Goal: Task Accomplishment & Management: Use online tool/utility

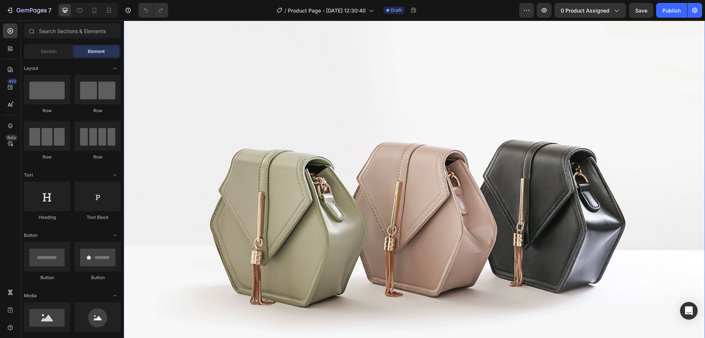
scroll to position [147, 0]
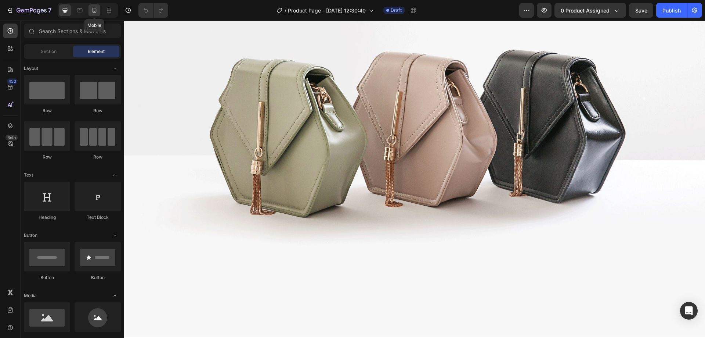
click at [89, 14] on div at bounding box center [95, 10] width 12 height 12
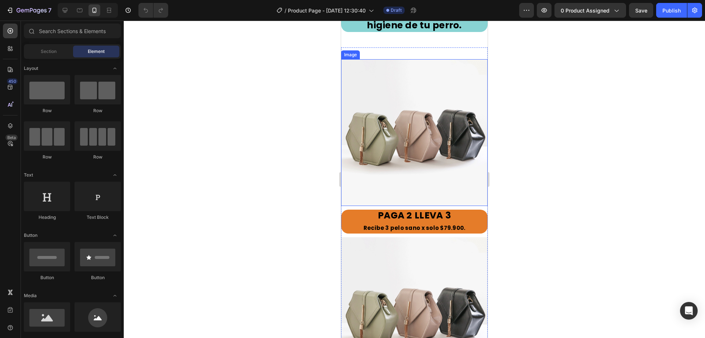
scroll to position [2241, 0]
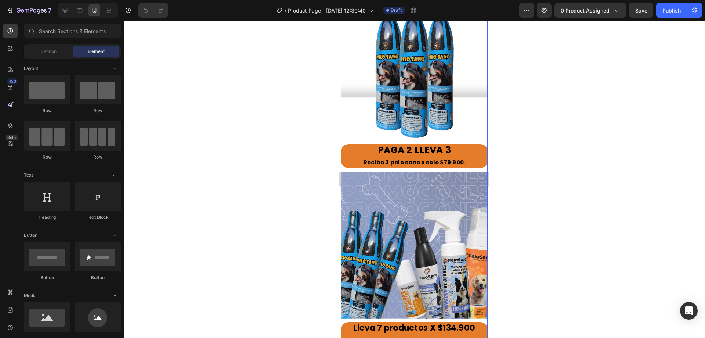
click at [374, 164] on div "Image PAGA 2 LLEVA 3 Text Block Recibe 3 pelo sano x solo $79.900. Text Block I…" at bounding box center [414, 282] width 147 height 576
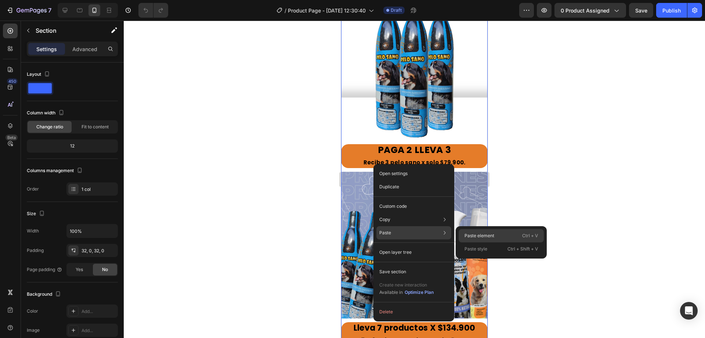
click at [482, 238] on p "Paste element" at bounding box center [480, 235] width 30 height 7
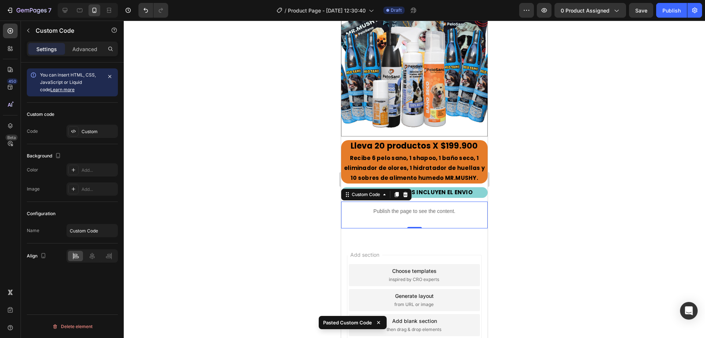
scroll to position [2597, 0]
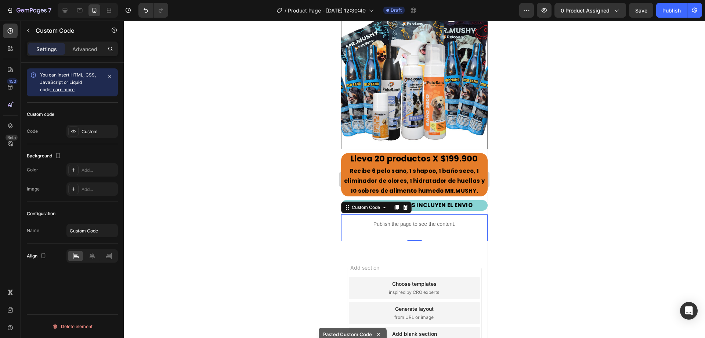
click at [430, 220] on p "Publish the page to see the content." at bounding box center [415, 224] width 132 height 8
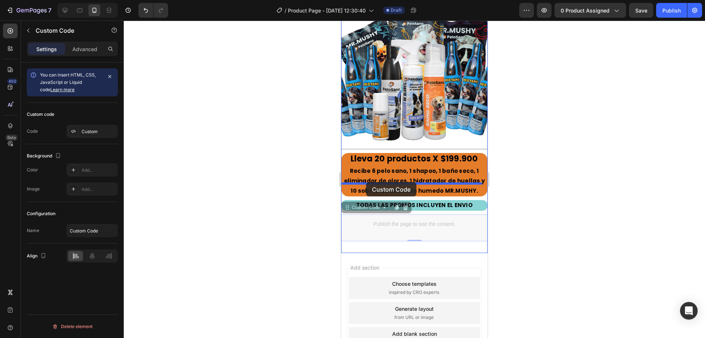
drag, startPoint x: 367, startPoint y: 192, endPoint x: 366, endPoint y: 182, distance: 10.3
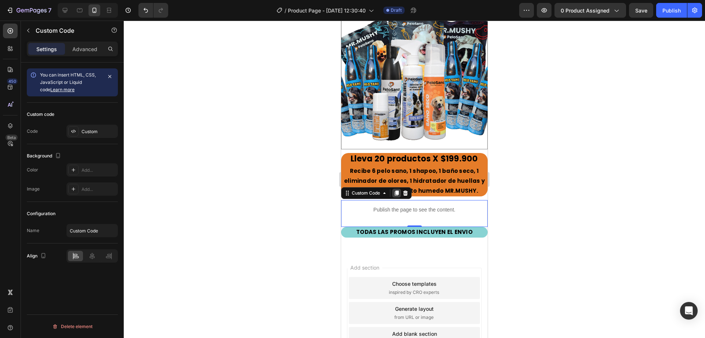
click at [399, 190] on icon at bounding box center [397, 192] width 4 height 5
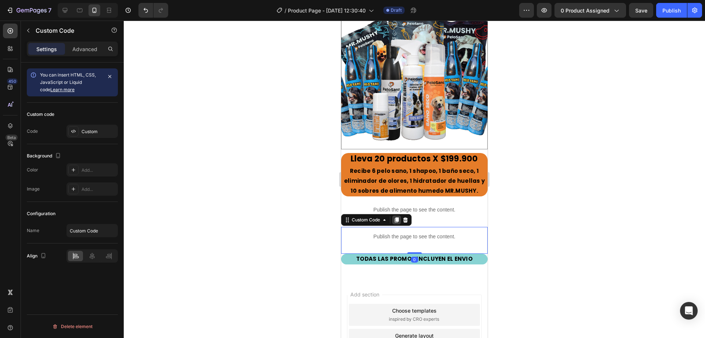
click at [397, 217] on icon at bounding box center [397, 219] width 4 height 5
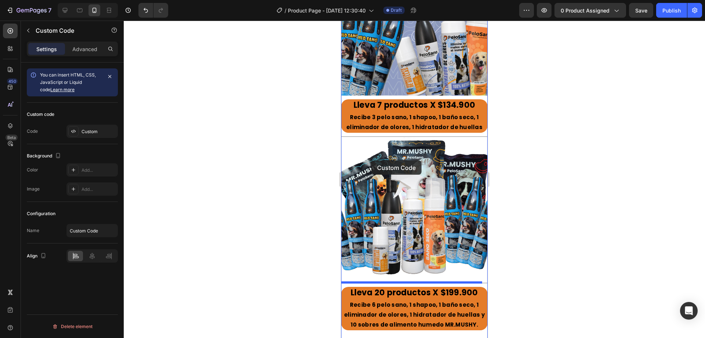
scroll to position [2450, 0]
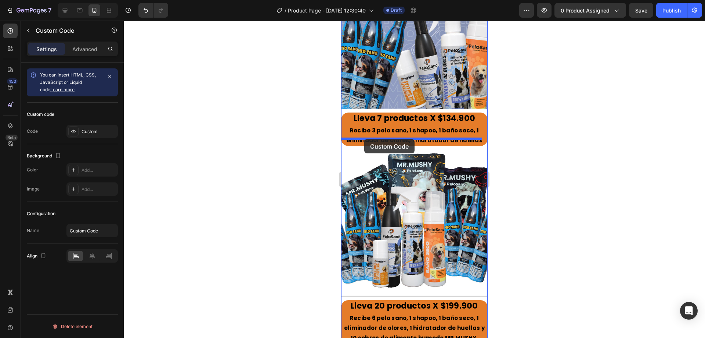
drag, startPoint x: 352, startPoint y: 231, endPoint x: 364, endPoint y: 139, distance: 92.6
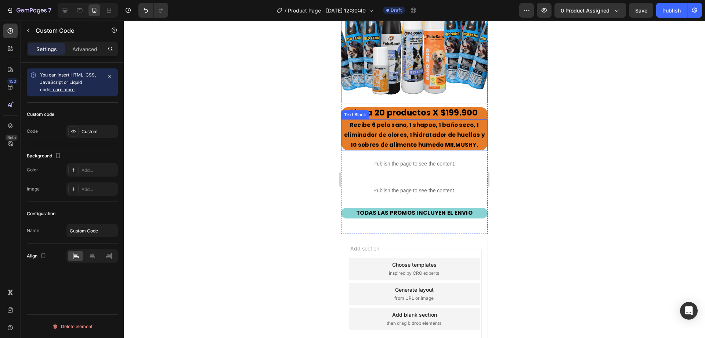
scroll to position [2670, 0]
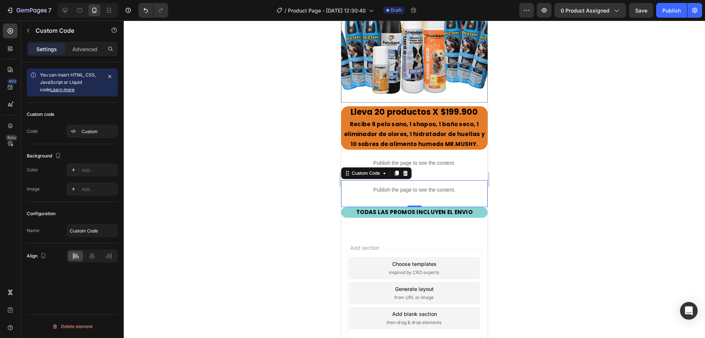
click at [393, 186] on p "Publish the page to see the content." at bounding box center [415, 190] width 132 height 8
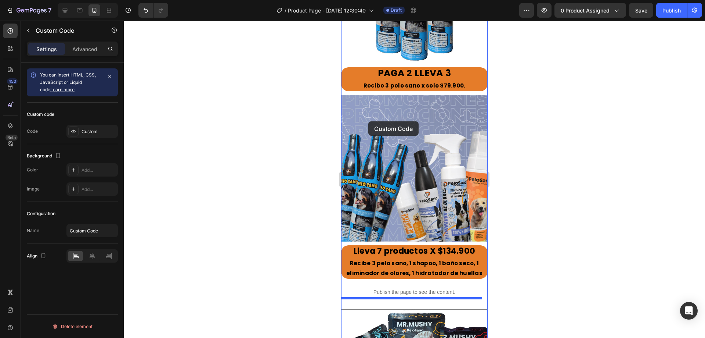
scroll to position [2303, 0]
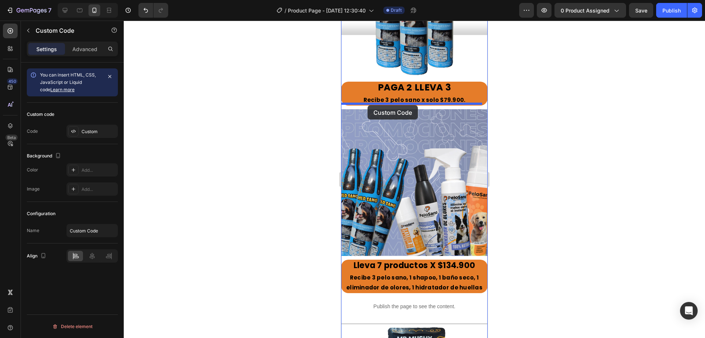
drag, startPoint x: 359, startPoint y: 158, endPoint x: 368, endPoint y: 105, distance: 53.2
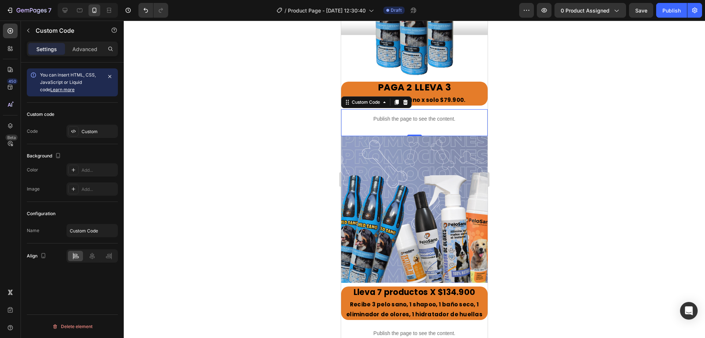
click at [560, 111] on div at bounding box center [414, 179] width 581 height 317
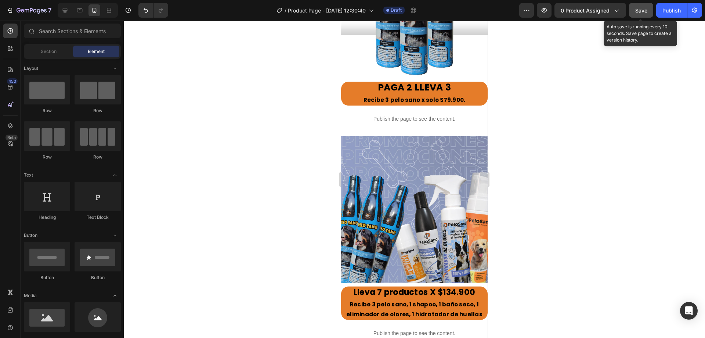
click at [636, 7] on span "Save" at bounding box center [641, 10] width 12 height 6
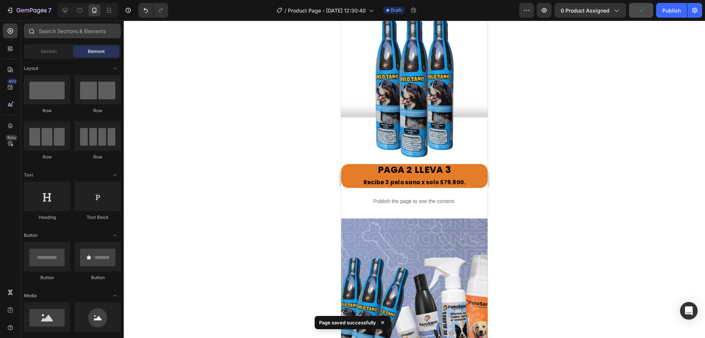
scroll to position [2230, 0]
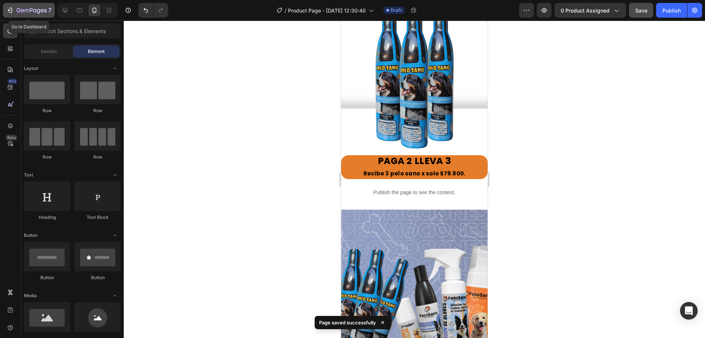
click at [19, 15] on button "7" at bounding box center [29, 10] width 52 height 15
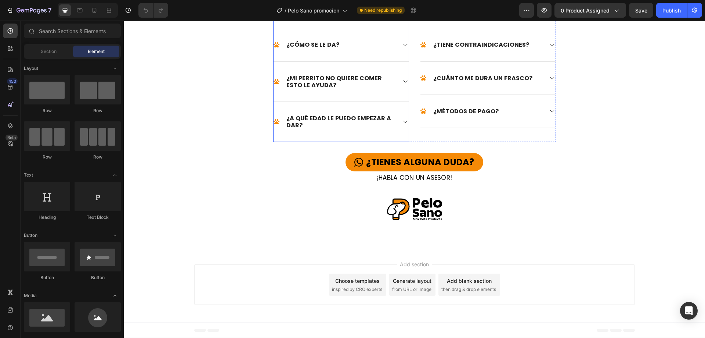
scroll to position [1583, 0]
click at [98, 8] on icon at bounding box center [94, 10] width 7 height 7
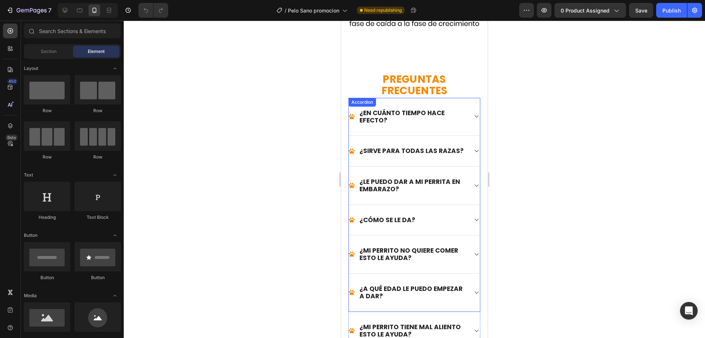
scroll to position [2555, 0]
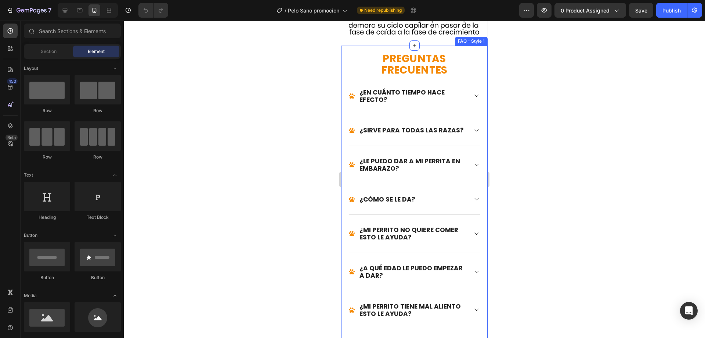
click at [352, 124] on div "PREGUNTAS FRECUENTES Heading ¿EN CUÁNTO TIEMPO HACE EFECTO? ¿SIRVE PARA TODAS L…" at bounding box center [414, 302] width 147 height 512
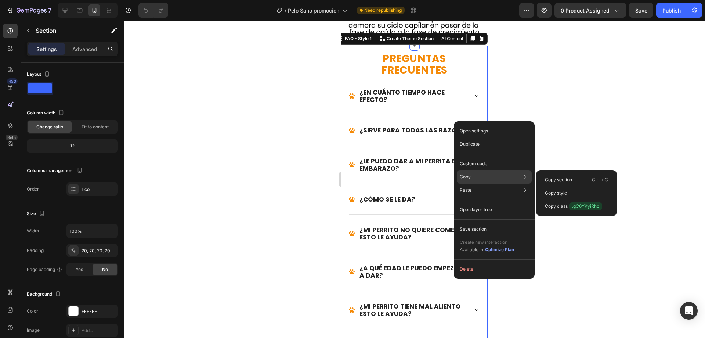
click at [475, 174] on div "Copy Copy section Ctrl + C Copy style Copy class .gC6YKyiRhc" at bounding box center [494, 176] width 75 height 13
click at [556, 177] on p "Copy section" at bounding box center [558, 179] width 27 height 7
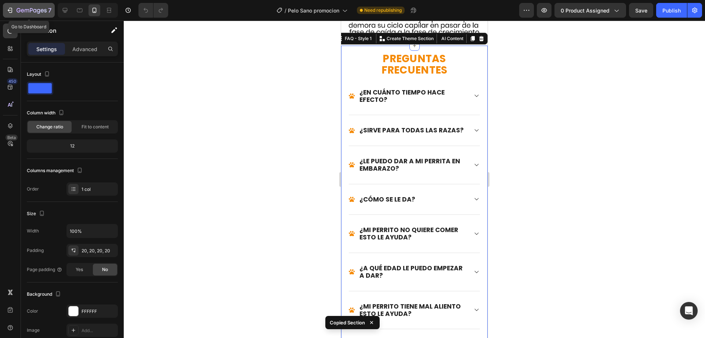
click at [22, 15] on button "7" at bounding box center [29, 10] width 52 height 15
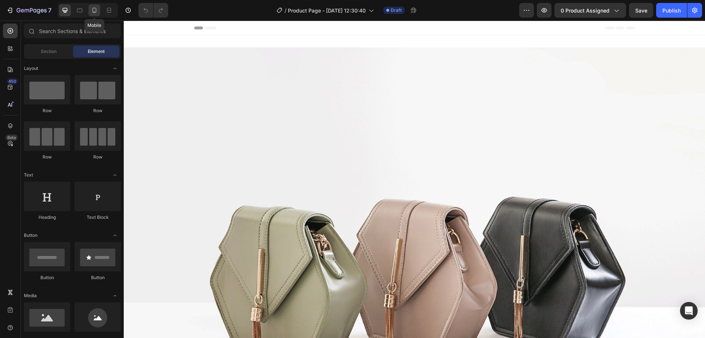
click at [90, 7] on div at bounding box center [95, 10] width 12 height 12
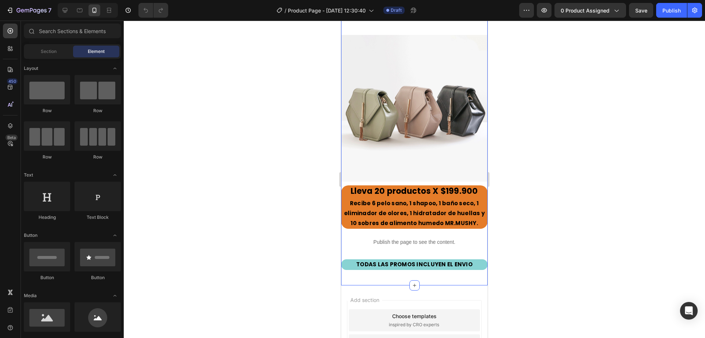
scroll to position [2958, 0]
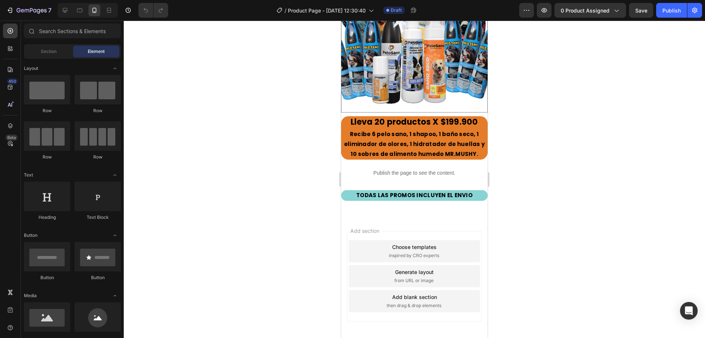
drag, startPoint x: 360, startPoint y: 206, endPoint x: 349, endPoint y: 192, distance: 18.1
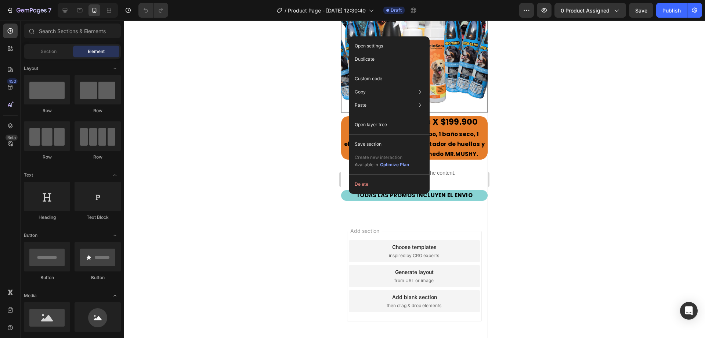
drag, startPoint x: 353, startPoint y: 206, endPoint x: 344, endPoint y: 197, distance: 12.5
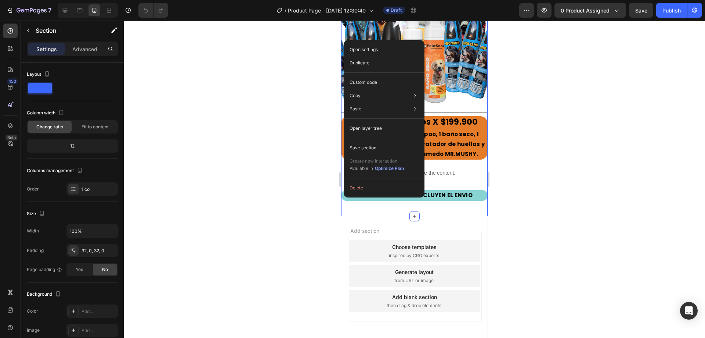
click at [427, 216] on div "Add section Choose templates inspired by CRO experts Generate layout from URL o…" at bounding box center [414, 277] width 147 height 123
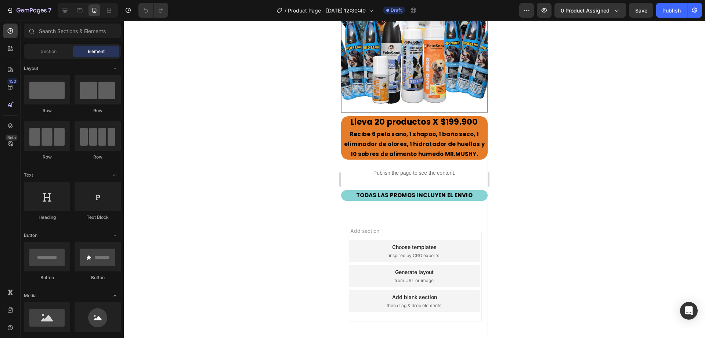
click at [421, 290] on div "Add blank section then drag & drop elements" at bounding box center [414, 301] width 131 height 22
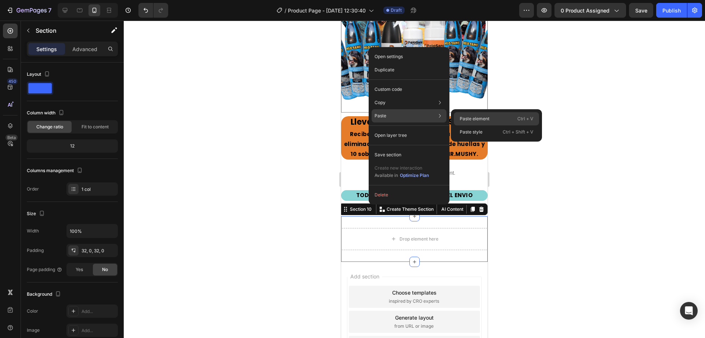
click at [476, 116] on p "Paste element" at bounding box center [475, 118] width 30 height 7
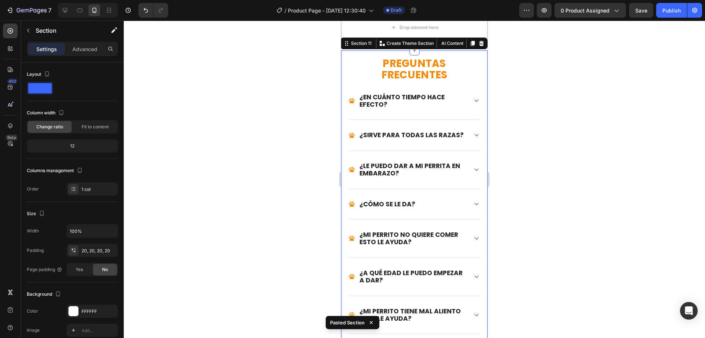
scroll to position [3157, 0]
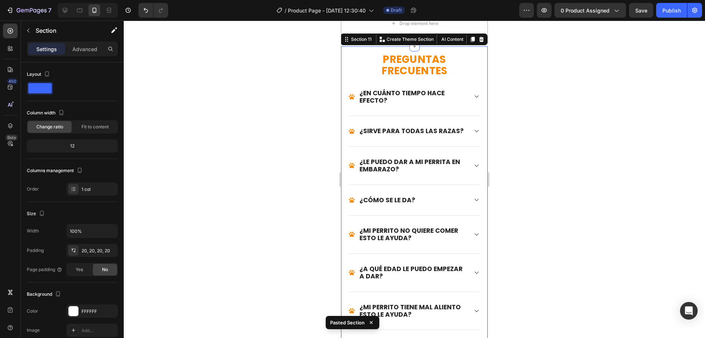
click at [519, 186] on div at bounding box center [414, 179] width 581 height 317
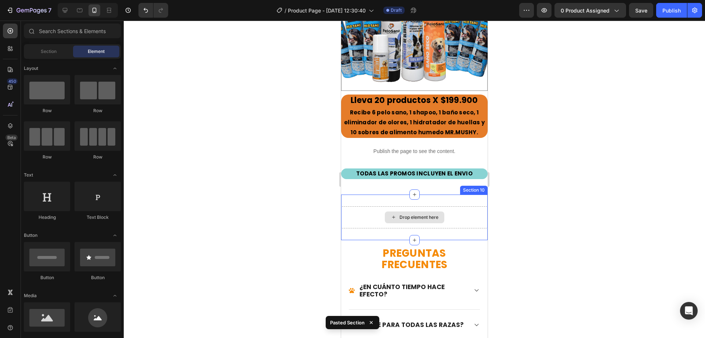
scroll to position [2937, 0]
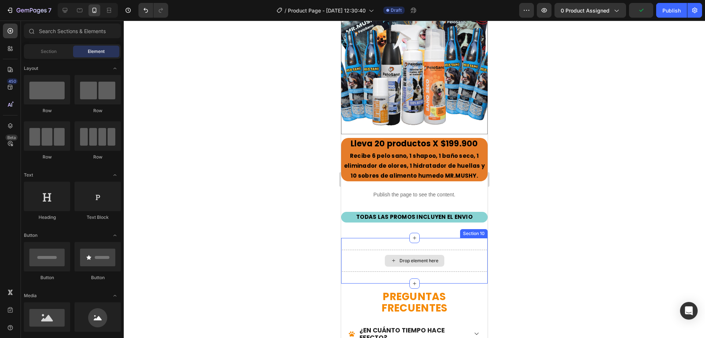
click at [423, 255] on div "Drop element here" at bounding box center [415, 261] width 60 height 12
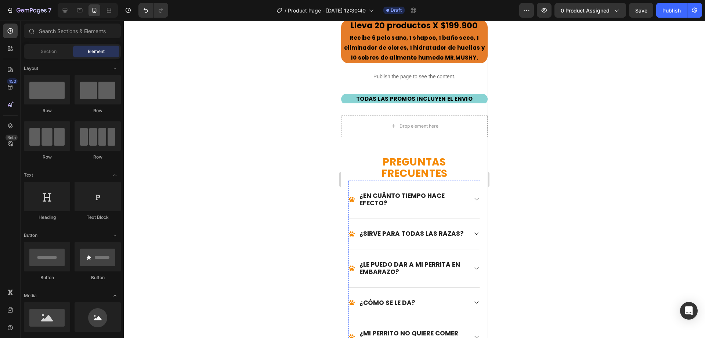
scroll to position [3006, 0]
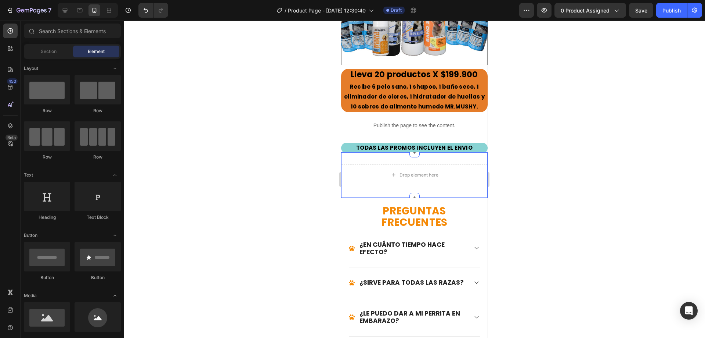
click at [414, 159] on div "Drop element here Section 10" at bounding box center [414, 175] width 147 height 46
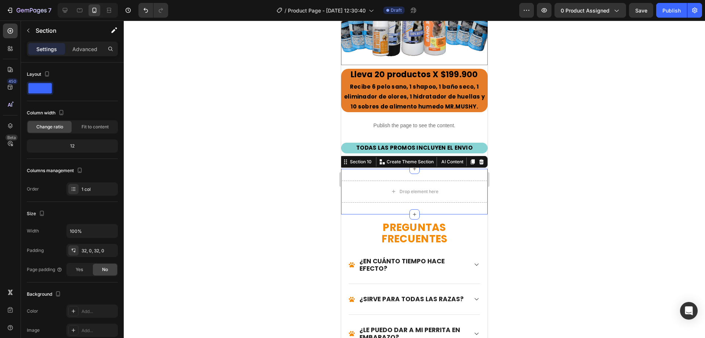
drag, startPoint x: 476, startPoint y: 145, endPoint x: 482, endPoint y: 154, distance: 10.4
click at [479, 159] on icon at bounding box center [481, 161] width 5 height 5
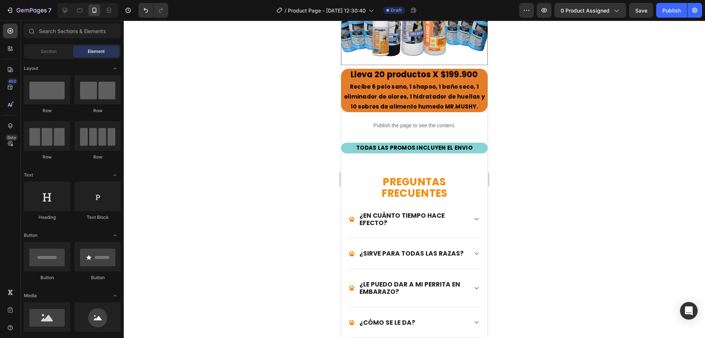
click at [520, 171] on div at bounding box center [414, 179] width 581 height 317
click at [546, 161] on div at bounding box center [414, 179] width 581 height 317
click at [640, 12] on span "Save" at bounding box center [641, 10] width 12 height 6
click at [541, 12] on icon "button" at bounding box center [544, 10] width 7 height 7
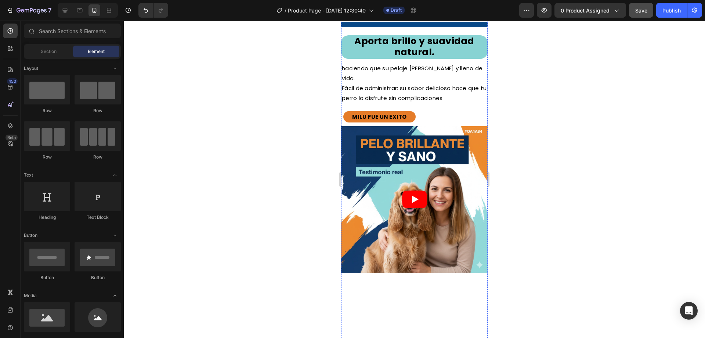
scroll to position [1565, 0]
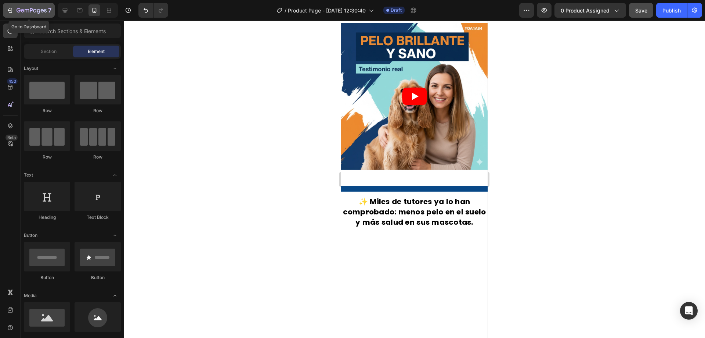
click at [24, 6] on div "7" at bounding box center [34, 10] width 35 height 9
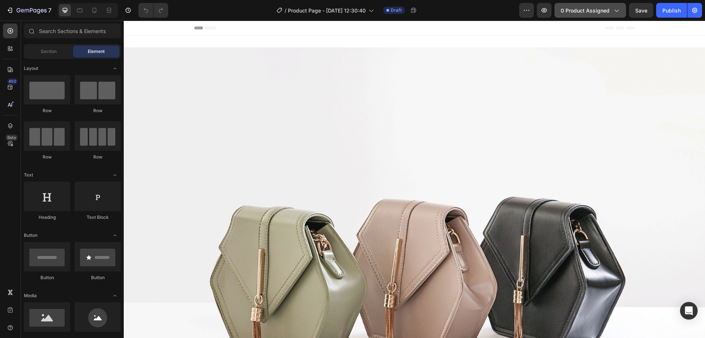
click at [598, 7] on span "0 product assigned" at bounding box center [585, 11] width 49 height 8
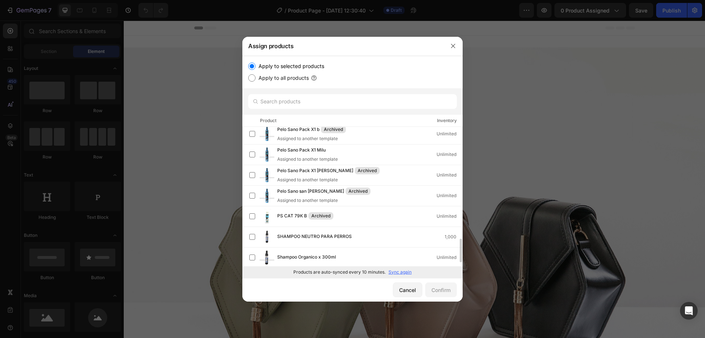
scroll to position [684, 0]
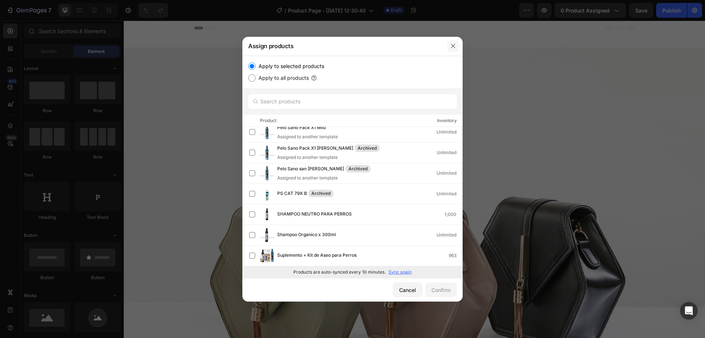
click at [458, 48] on button "button" at bounding box center [453, 46] width 12 height 12
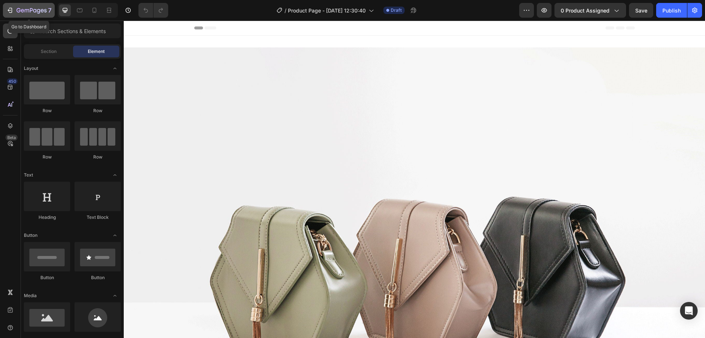
click at [15, 8] on div "7" at bounding box center [28, 10] width 45 height 9
